Goal: Find contact information: Find contact information

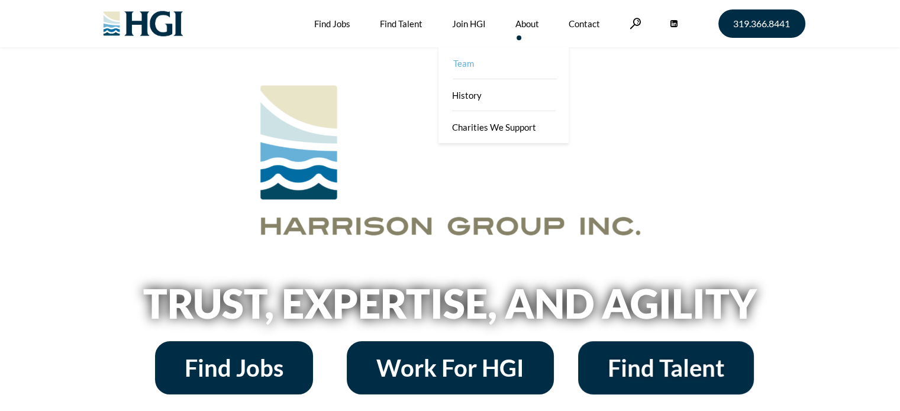
click at [525, 67] on link "Team" at bounding box center [505, 63] width 130 height 32
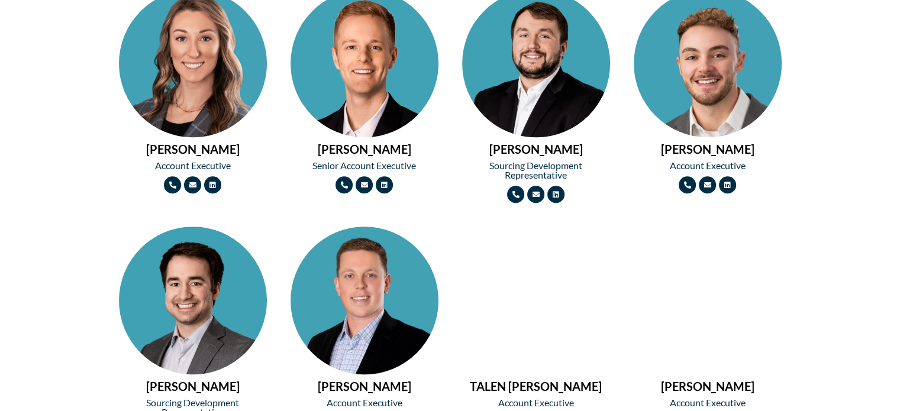
scroll to position [1321, 0]
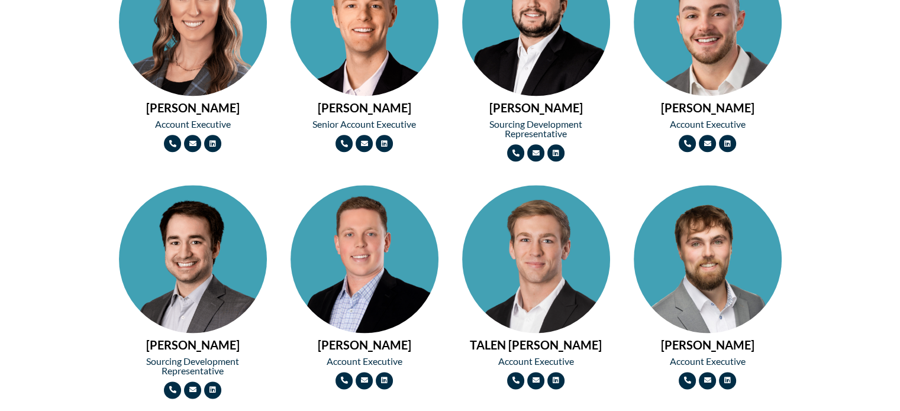
click at [733, 250] on img at bounding box center [708, 296] width 148 height 222
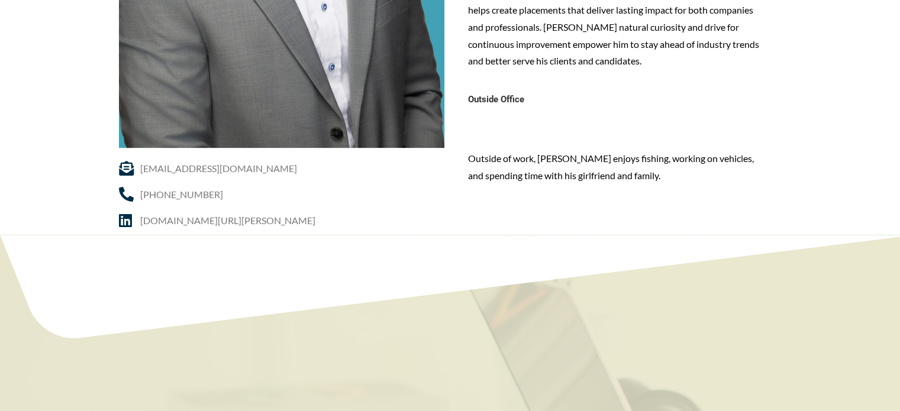
scroll to position [482, 0]
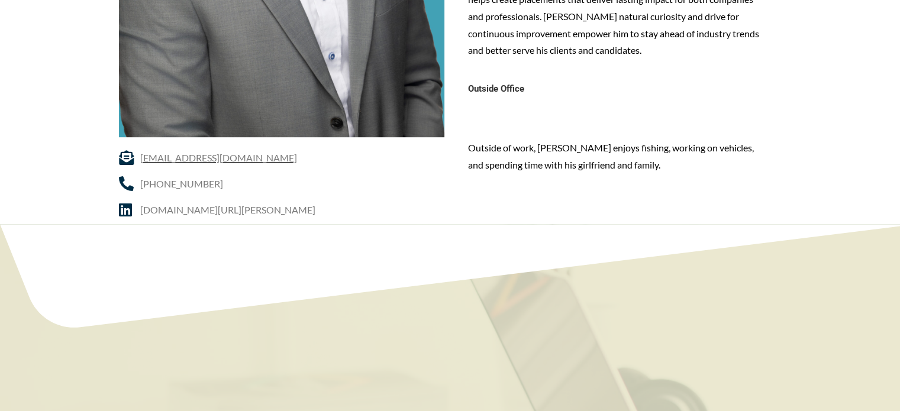
click at [163, 163] on span "[EMAIL_ADDRESS][DOMAIN_NAME]" at bounding box center [217, 157] width 160 height 17
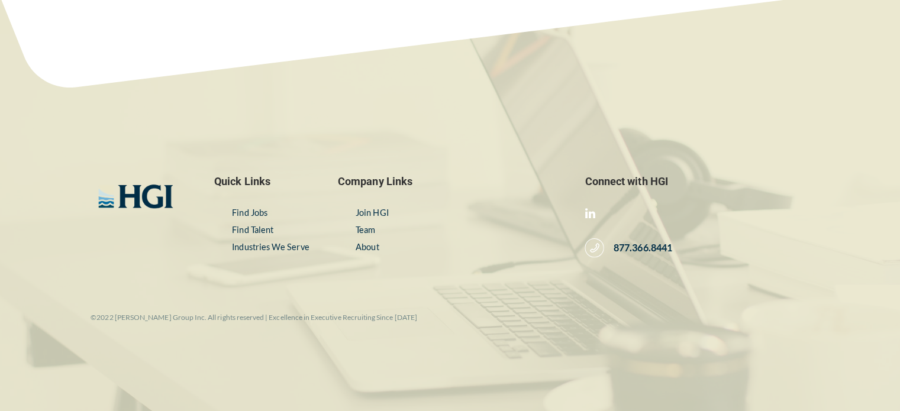
scroll to position [720, 0]
